Goal: Feedback & Contribution: Contribute content

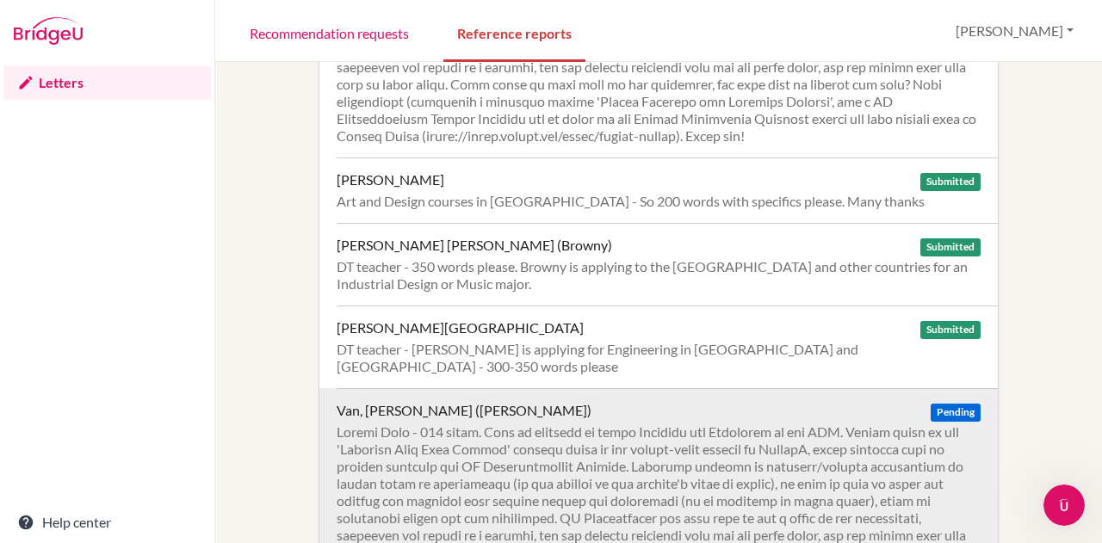
scroll to position [1808, 0]
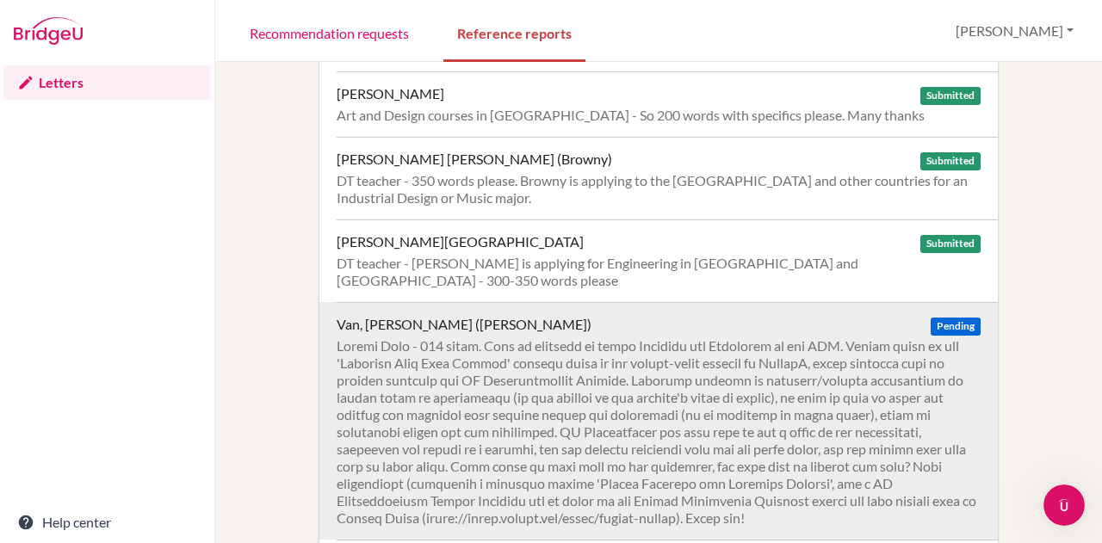
click at [852, 337] on div at bounding box center [659, 431] width 644 height 189
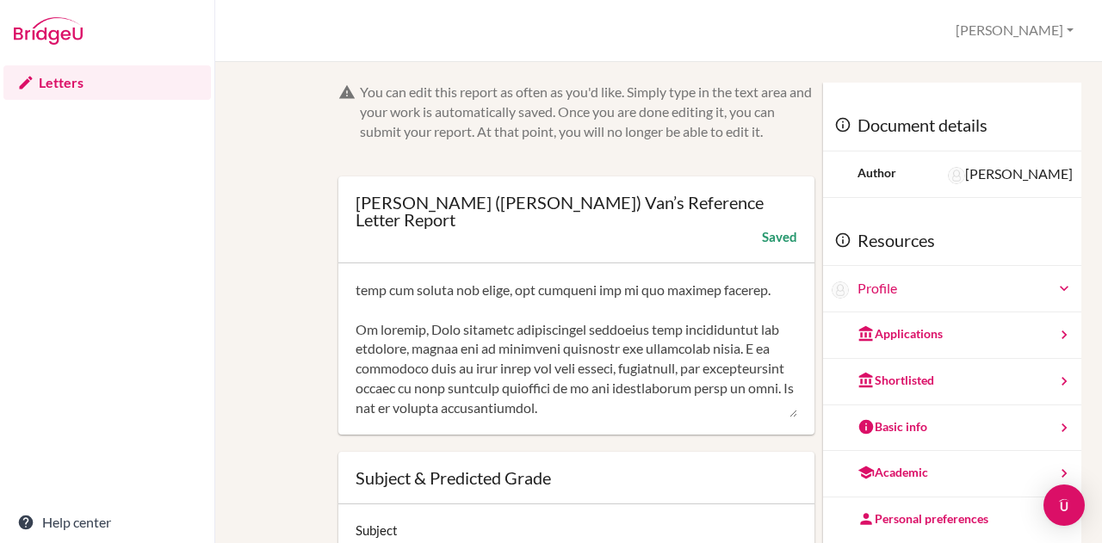
scroll to position [608, 0]
drag, startPoint x: 353, startPoint y: 270, endPoint x: 759, endPoint y: 424, distance: 434.3
click at [759, 424] on form "You can edit this report as often as you'd like. Simply type in the text area a…" at bounding box center [576, 389] width 477 height 613
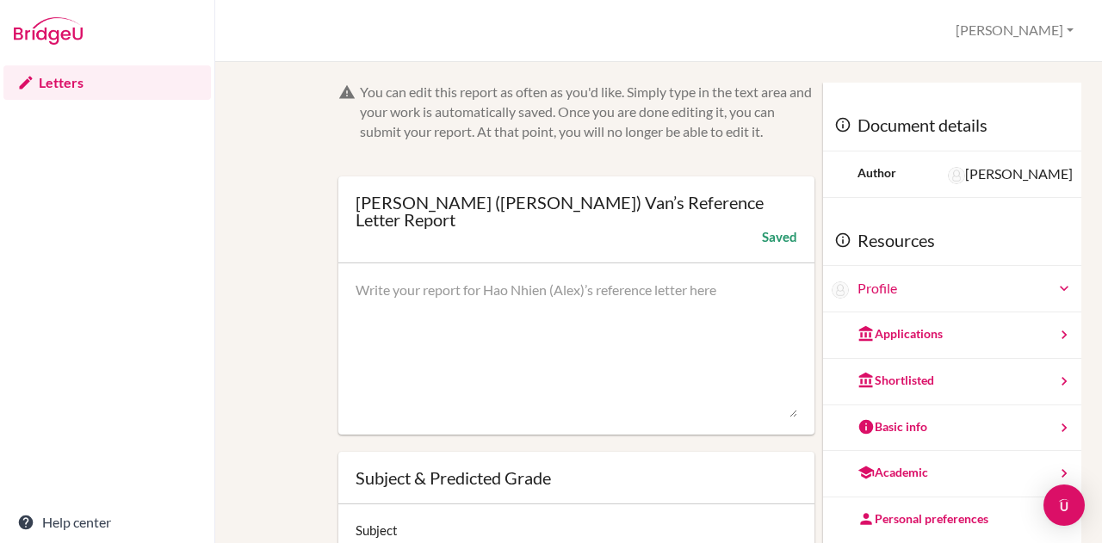
scroll to position [0, 0]
click at [457, 281] on textarea at bounding box center [577, 350] width 442 height 138
paste textarea "It is my pleasure to recommend Alex for admission to your university. As his De…"
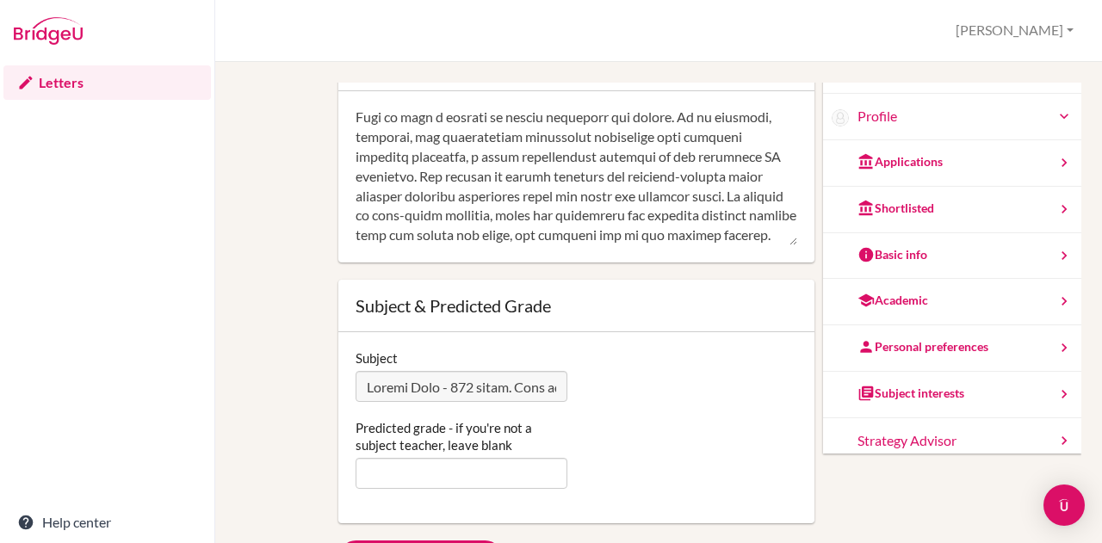
scroll to position [258, 0]
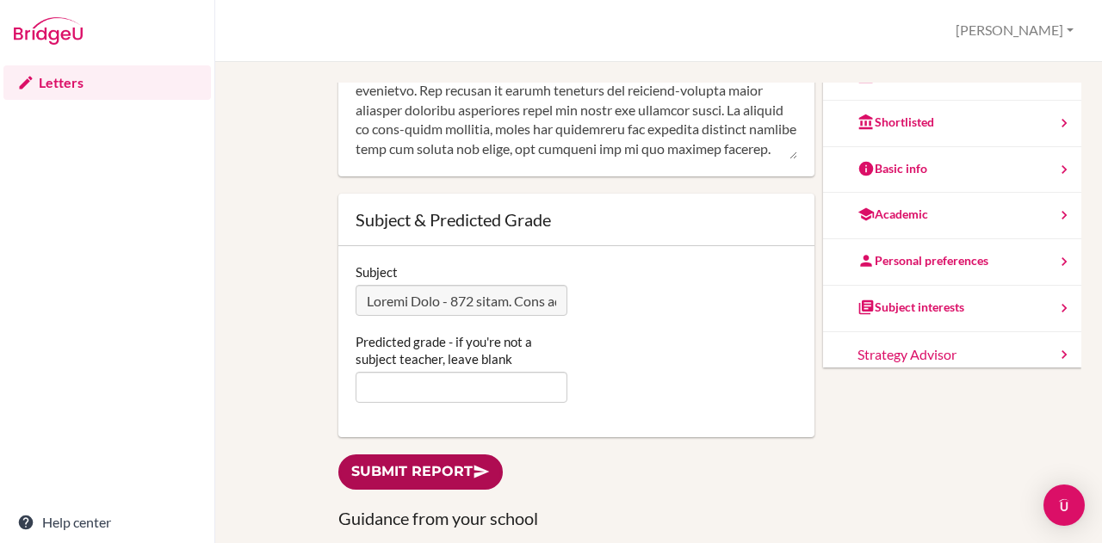
type textarea "It is my pleasure to recommend Alex for admission to your university. As his De…"
click at [370, 455] on link "Submit report" at bounding box center [420, 472] width 164 height 35
